Goal: Navigation & Orientation: Find specific page/section

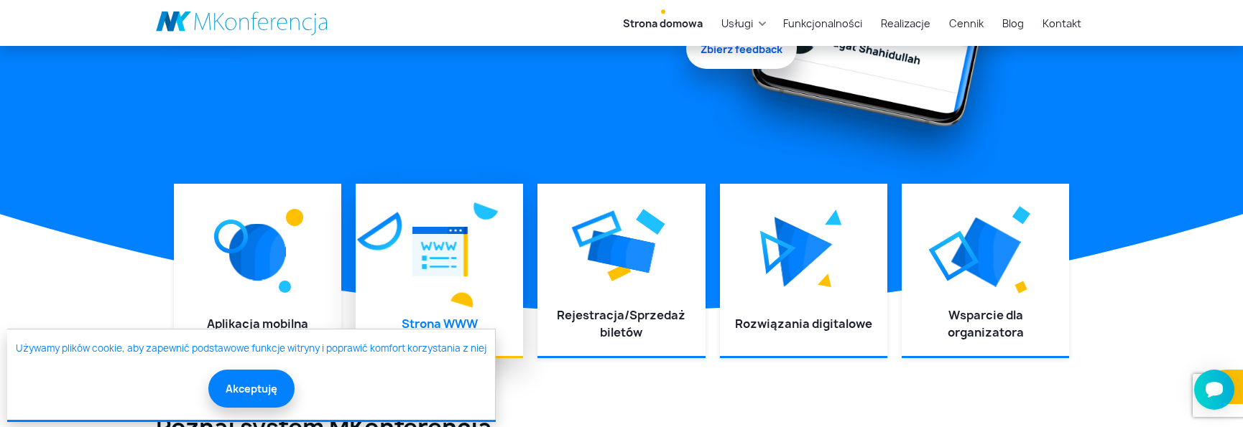
scroll to position [503, 0]
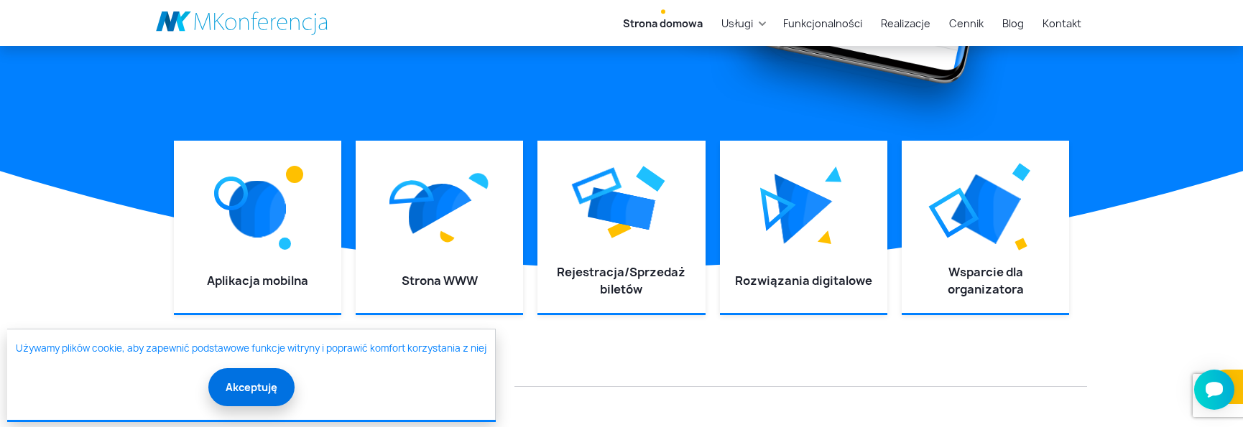
click at [231, 378] on button "Akceptuję" at bounding box center [251, 388] width 86 height 38
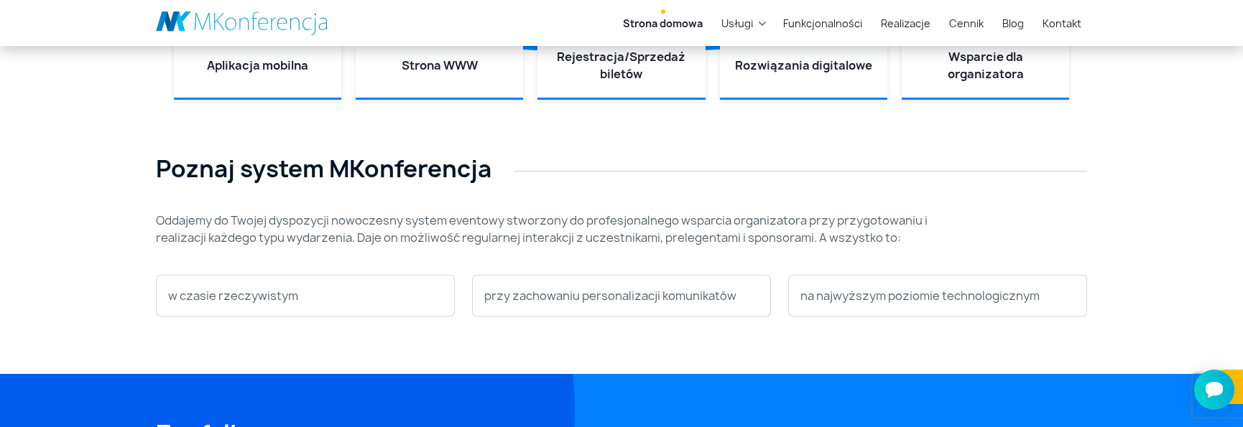
scroll to position [647, 0]
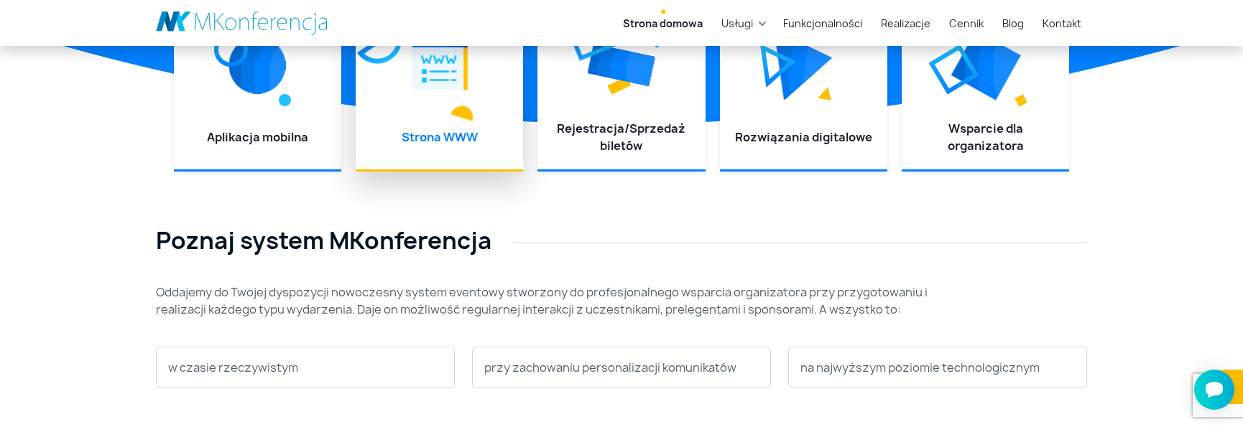
click at [421, 108] on div at bounding box center [439, 65] width 139 height 108
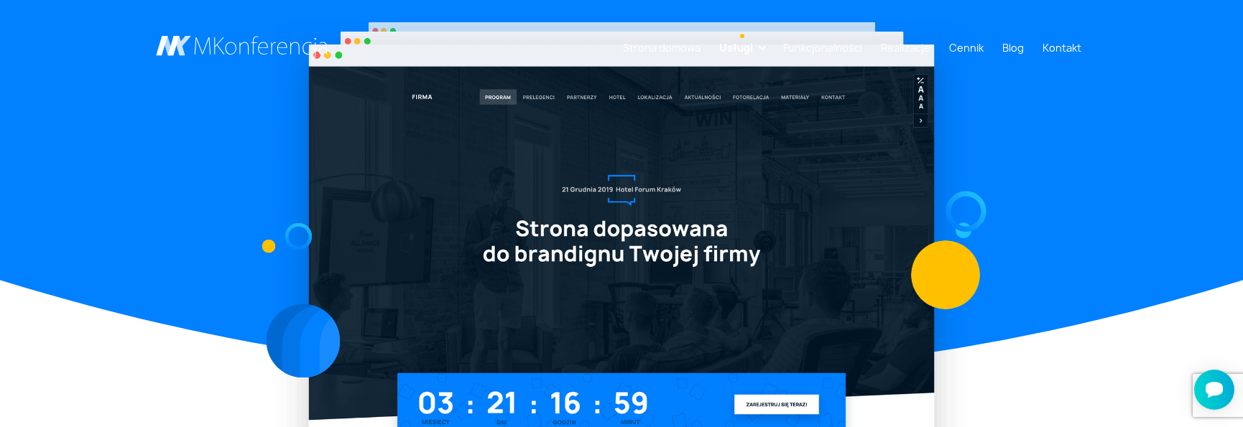
scroll to position [144, 0]
